Goal: Task Accomplishment & Management: Use online tool/utility

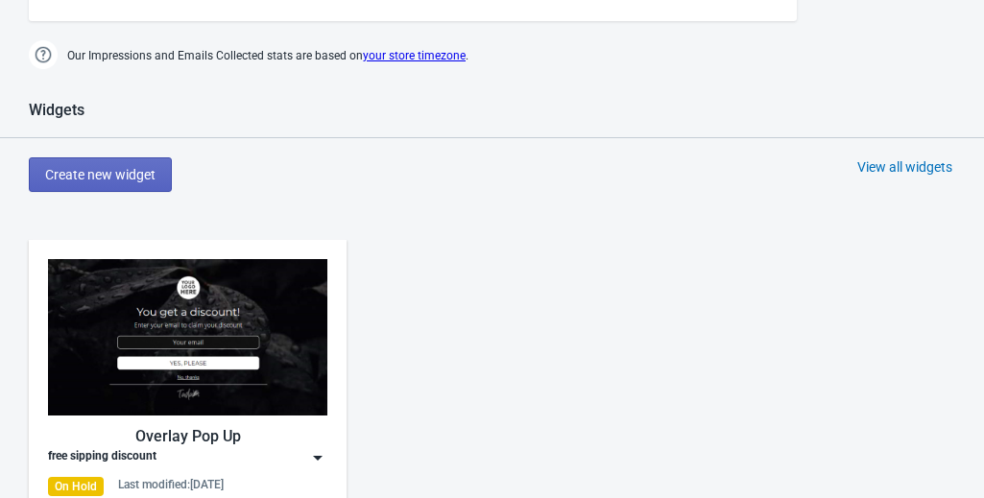
scroll to position [322, 0]
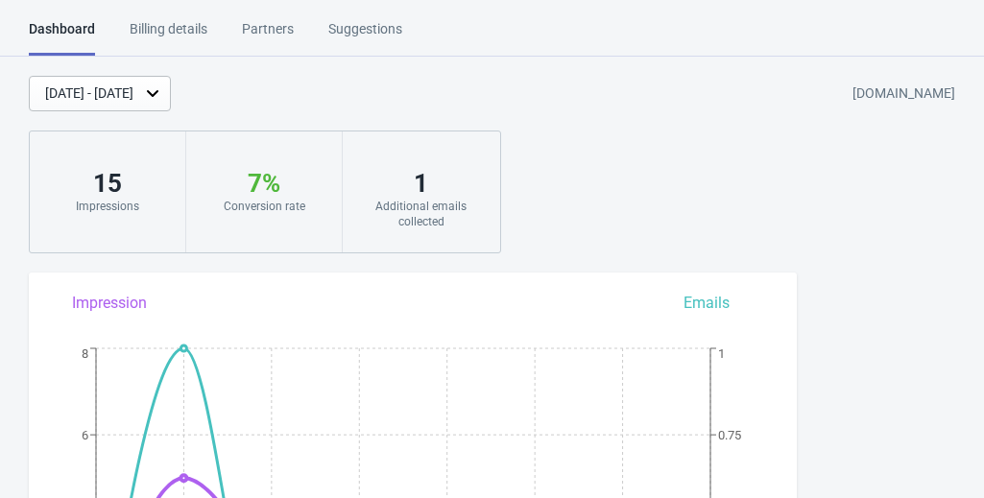
click at [133, 100] on div "[DATE] - [DATE]" at bounding box center [89, 94] width 88 height 20
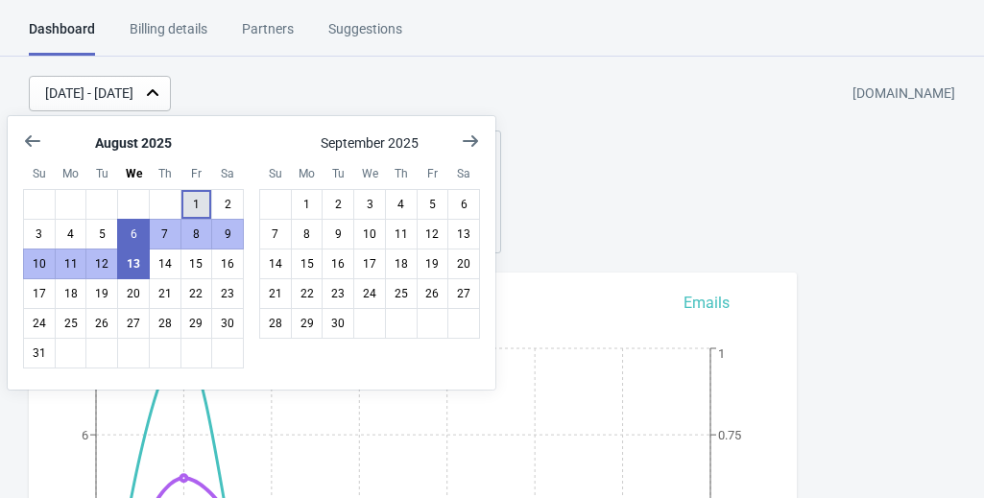
click at [187, 198] on button "1" at bounding box center [196, 204] width 33 height 31
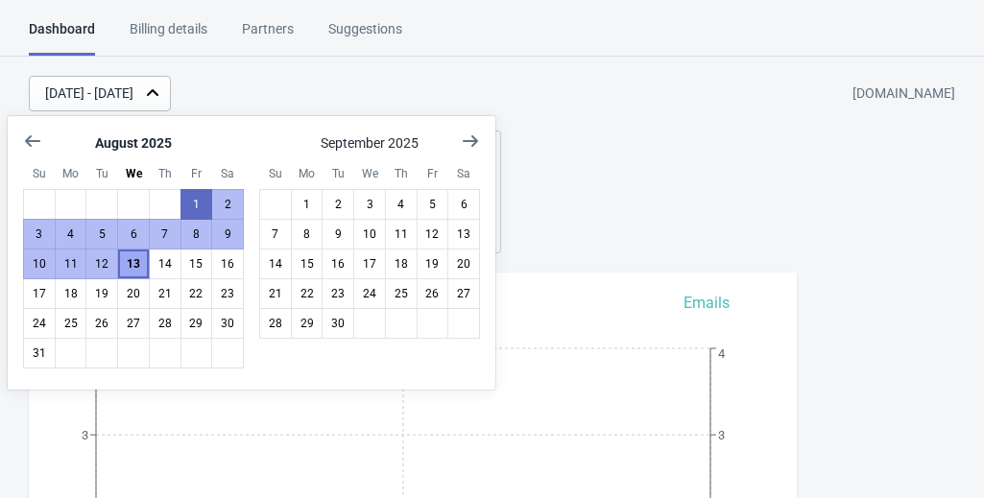
click at [138, 267] on button "13" at bounding box center [133, 264] width 33 height 31
click at [310, 83] on div "[DATE] - [DATE] [DOMAIN_NAME]" at bounding box center [506, 94] width 955 height 36
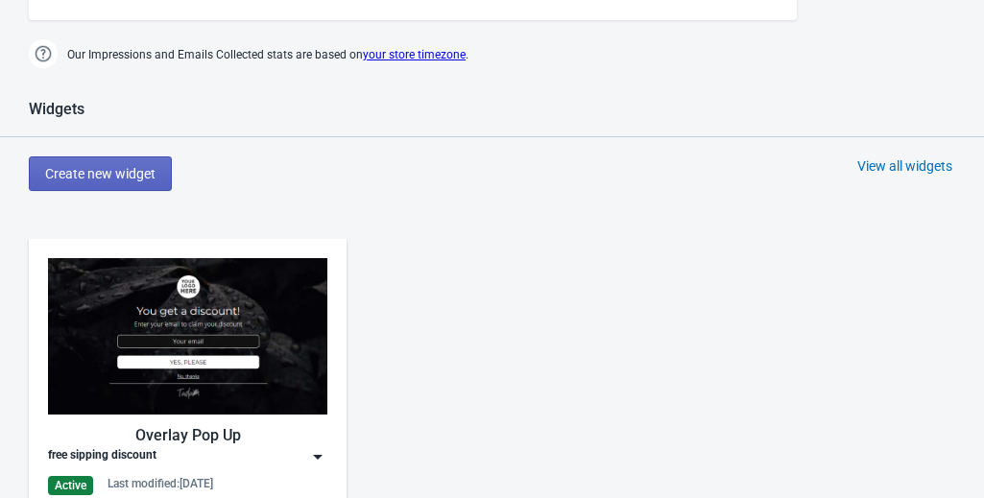
scroll to position [435, 0]
